Goal: Navigation & Orientation: Find specific page/section

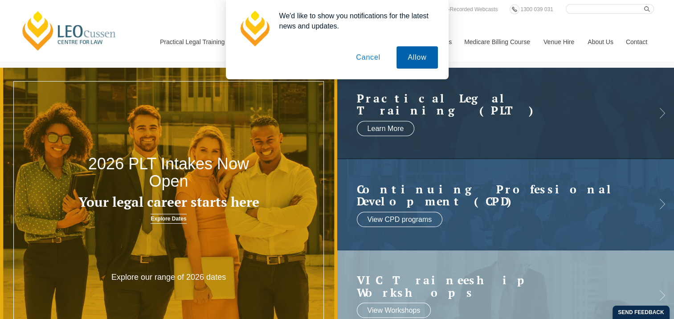
click at [410, 62] on button "Allow" at bounding box center [417, 57] width 41 height 22
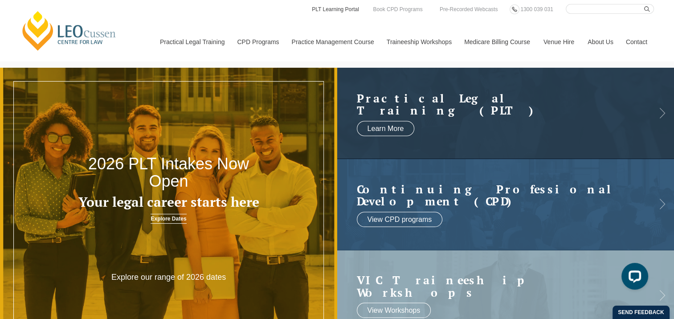
click at [340, 12] on link "PLT Learning Portal" at bounding box center [335, 9] width 49 height 10
